Goal: Task Accomplishment & Management: Manage account settings

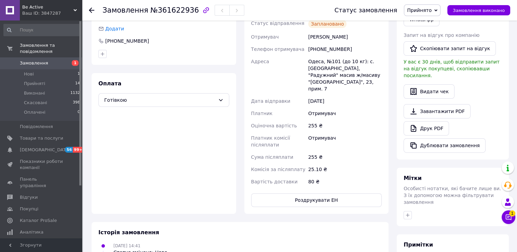
scroll to position [137, 0]
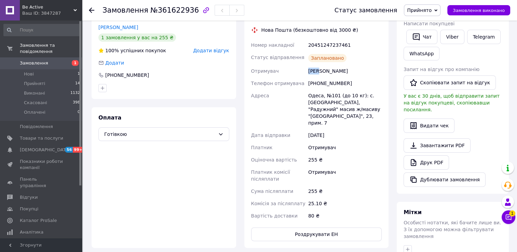
drag, startPoint x: 305, startPoint y: 60, endPoint x: 358, endPoint y: 61, distance: 52.9
click at [358, 61] on div "Номер накладної 20451247237461 Статус відправлення Заплановано Отримувач Кузнец…" at bounding box center [317, 130] width 134 height 183
copy div "Отримувач Кузнецов Александр"
click at [329, 77] on div "+380991136088" at bounding box center [345, 83] width 76 height 12
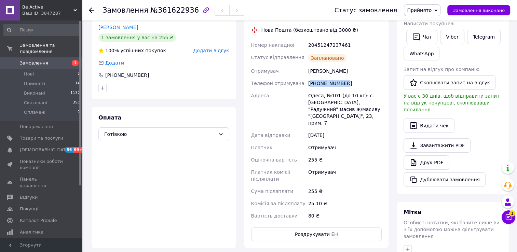
copy div "380991136088"
click at [175, 10] on span "№361622936" at bounding box center [174, 10] width 48 height 8
copy span "361622936"
click at [327, 39] on div "20451247237461" at bounding box center [345, 45] width 76 height 12
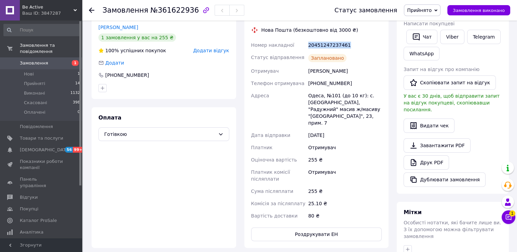
click at [327, 39] on div "20451247237461" at bounding box center [345, 45] width 76 height 12
copy div "20451247237461"
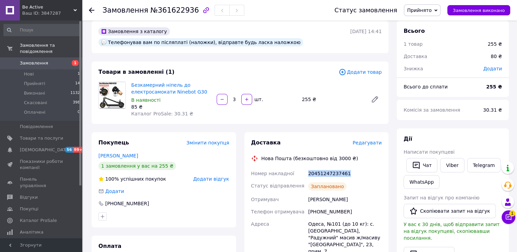
scroll to position [0, 0]
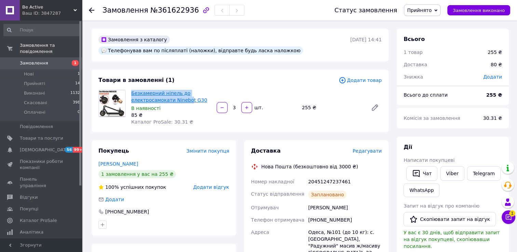
drag, startPoint x: 130, startPoint y: 81, endPoint x: 186, endPoint y: 92, distance: 57.3
click at [186, 92] on div "Безкамерний ніпель до електросамокати Ninebot G30 В наявності 85 ₴ Каталог ProS…" at bounding box center [170, 107] width 85 height 38
click at [428, 10] on span "Прийнято" at bounding box center [419, 10] width 25 height 5
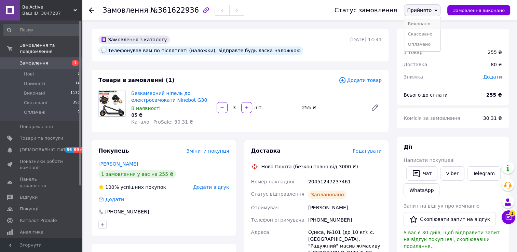
click at [428, 23] on li "Виконано" at bounding box center [422, 24] width 36 height 10
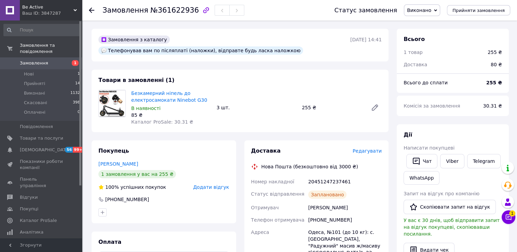
click at [93, 9] on icon at bounding box center [91, 10] width 5 height 5
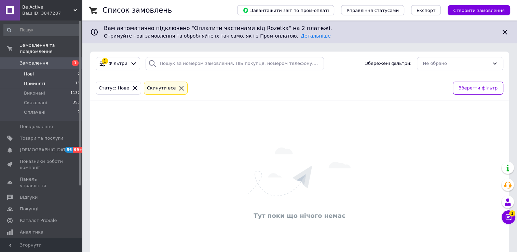
click at [37, 81] on span "Прийняті" at bounding box center [34, 84] width 21 height 6
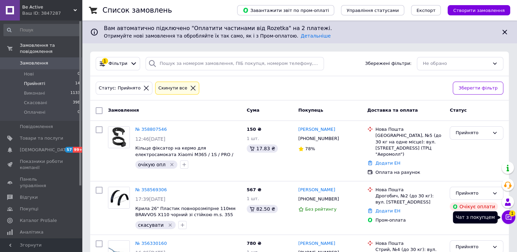
click at [507, 218] on icon at bounding box center [508, 217] width 7 height 7
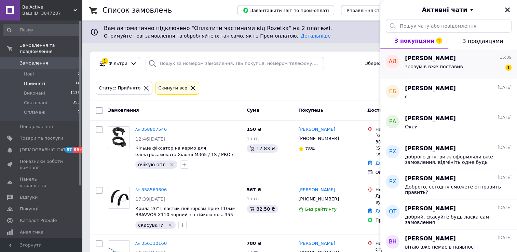
click at [432, 67] on span "зрозумів вже поставив" at bounding box center [434, 66] width 58 height 5
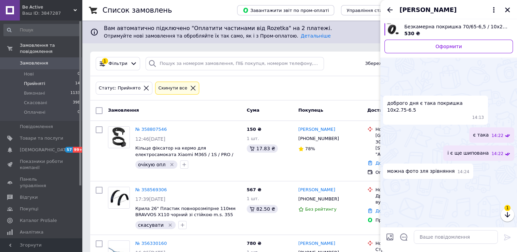
scroll to position [349, 0]
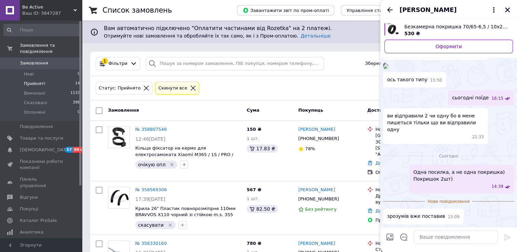
click at [508, 9] on icon "Закрити" at bounding box center [507, 10] width 5 height 5
